Goal: Task Accomplishment & Management: Complete application form

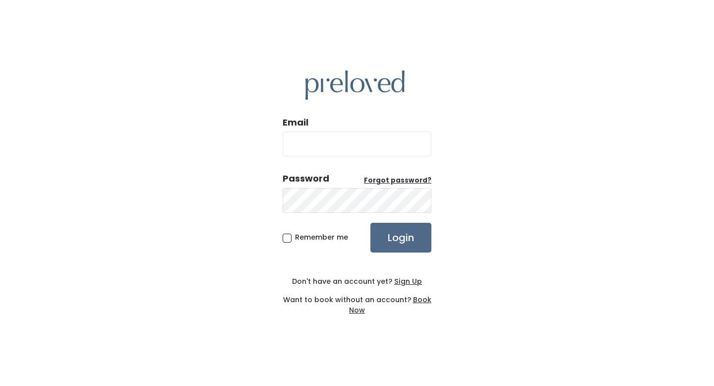
click at [402, 281] on u "Sign Up" at bounding box center [408, 281] width 28 height 10
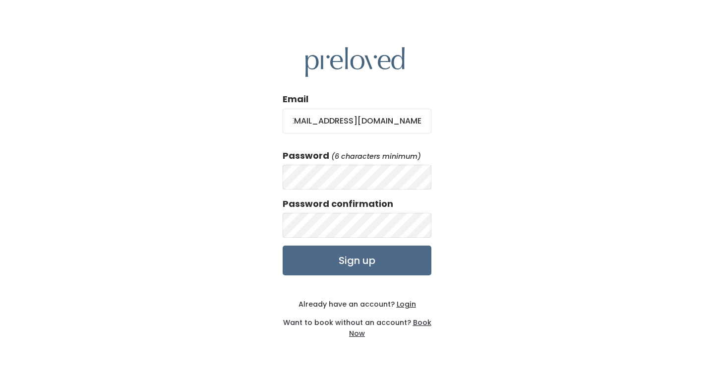
scroll to position [0, 15]
type input "reesandjenseninteriors@gmail.com"
click at [356, 263] on input "Sign up" at bounding box center [357, 260] width 149 height 30
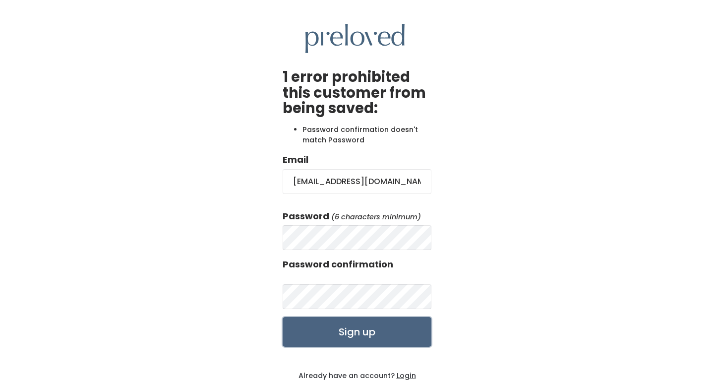
click at [357, 336] on input "Sign up" at bounding box center [357, 332] width 149 height 30
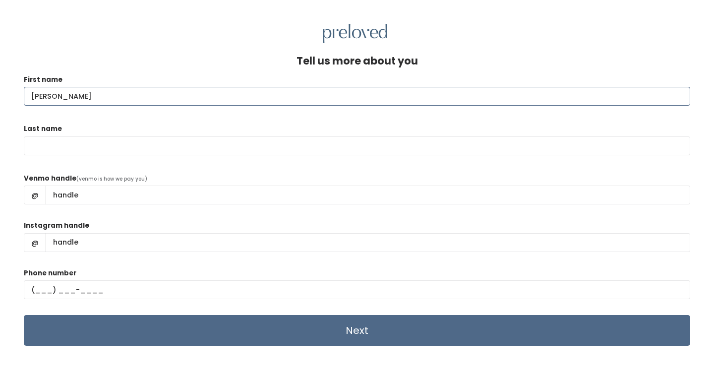
type input "Lyn"
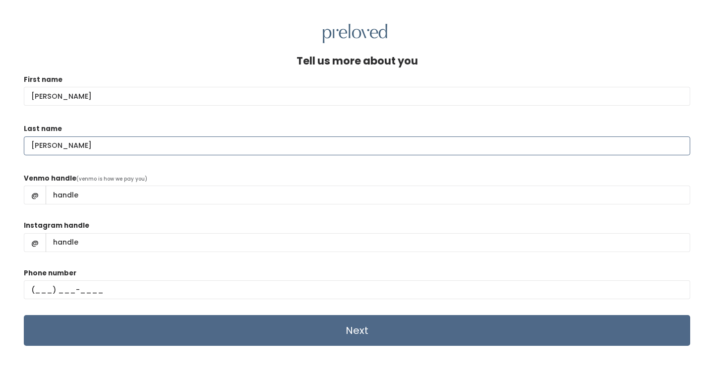
type input "Jensen"
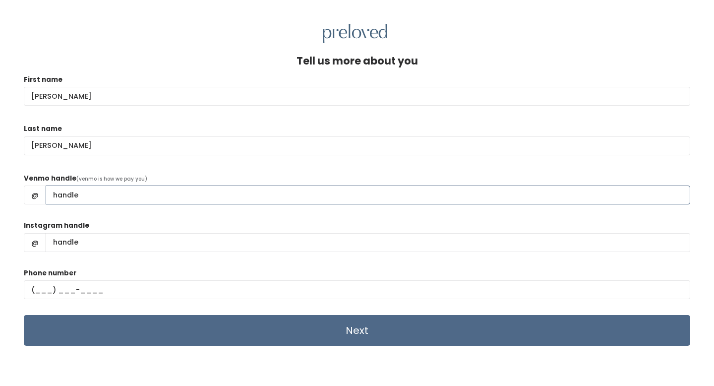
click at [58, 195] on input "Venmo handle" at bounding box center [368, 194] width 645 height 19
type input "l"
type input "Lyn-Jensen"
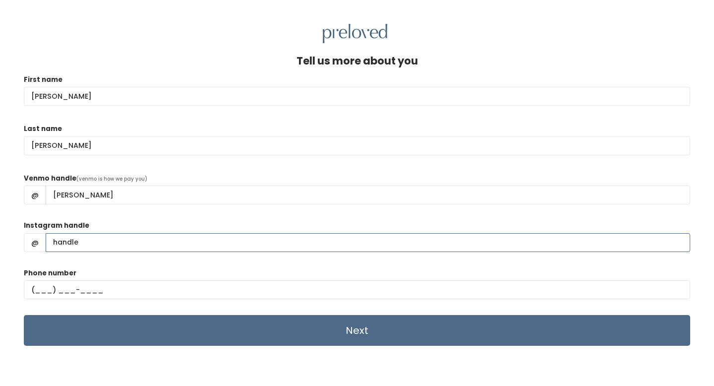
click at [74, 241] on input "Instagram handle" at bounding box center [368, 242] width 645 height 19
type input "lynjensen"
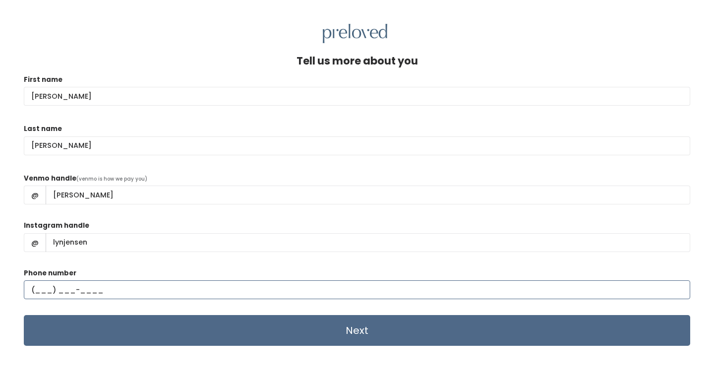
click at [41, 289] on input "text" at bounding box center [357, 289] width 666 height 19
type input "(801) 414-1445"
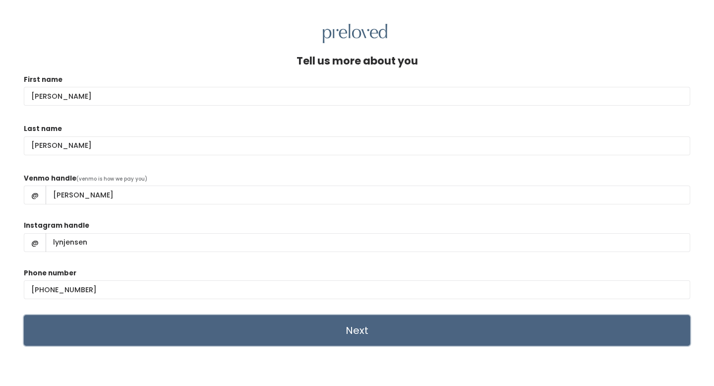
click at [287, 320] on input "Next" at bounding box center [357, 330] width 666 height 31
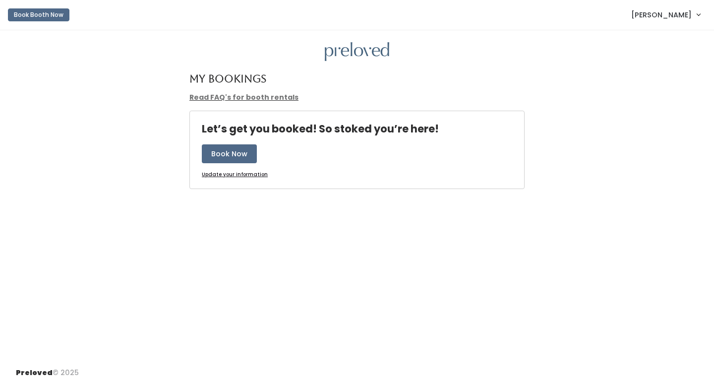
click at [688, 16] on span "[PERSON_NAME]" at bounding box center [661, 14] width 60 height 11
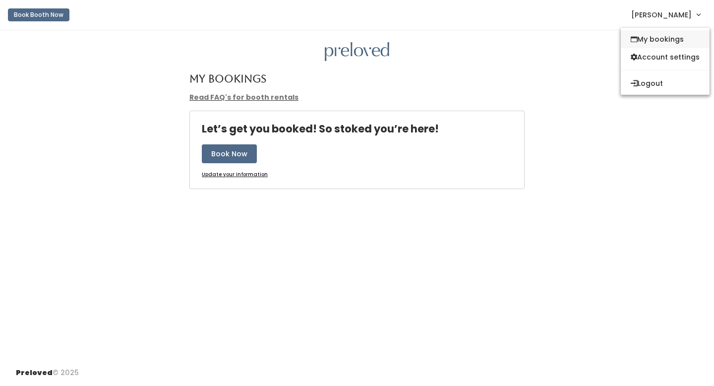
click at [652, 39] on link "My bookings" at bounding box center [665, 39] width 89 height 18
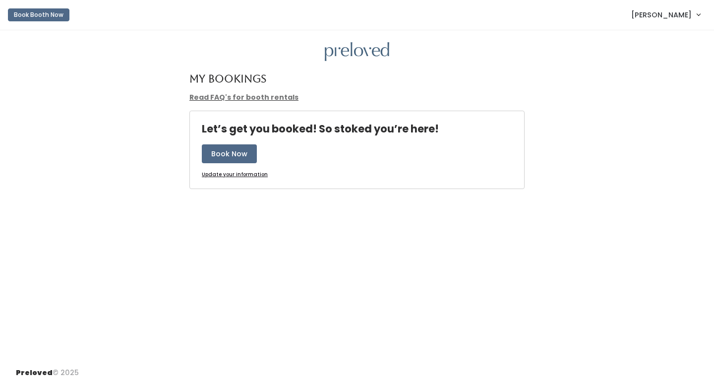
click at [693, 17] on link "[PERSON_NAME]" at bounding box center [665, 14] width 89 height 21
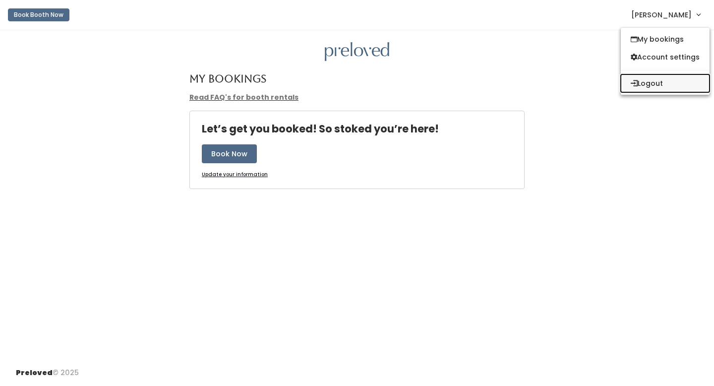
click at [654, 85] on button "Logout" at bounding box center [665, 83] width 89 height 18
